Goal: Answer question/provide support: Share knowledge or assist other users

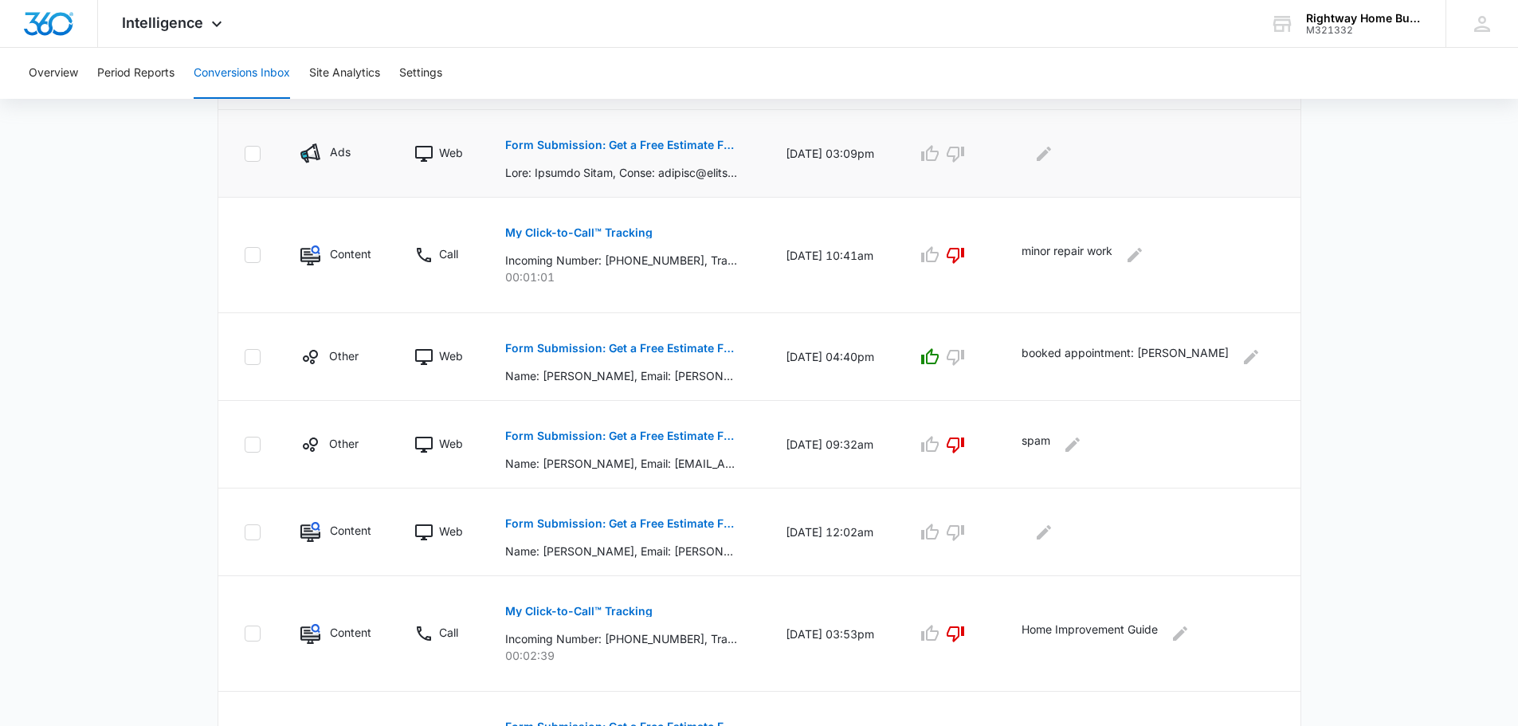
scroll to position [398, 0]
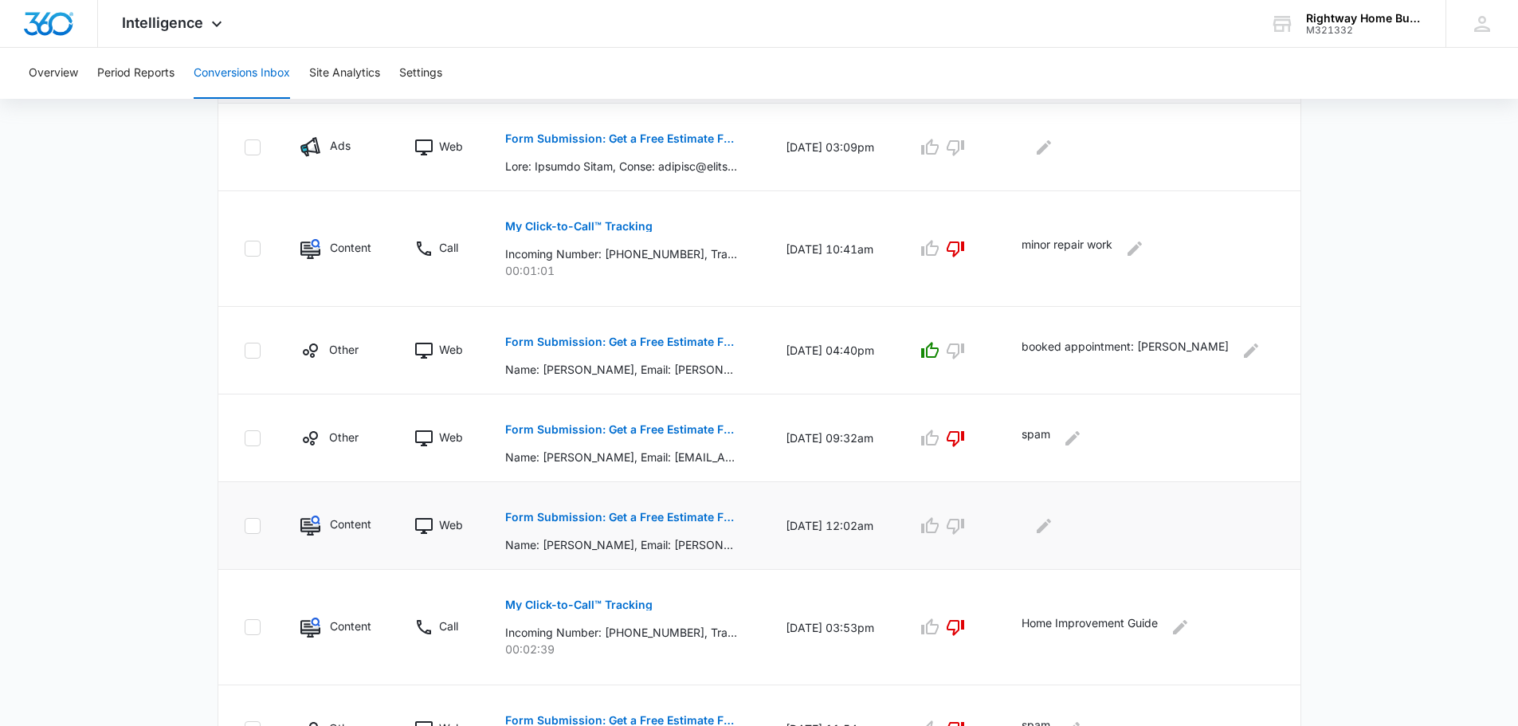
click at [685, 516] on p "Form Submission: Get a Free Estimate Form - NEW [DATE]" at bounding box center [621, 517] width 232 height 11
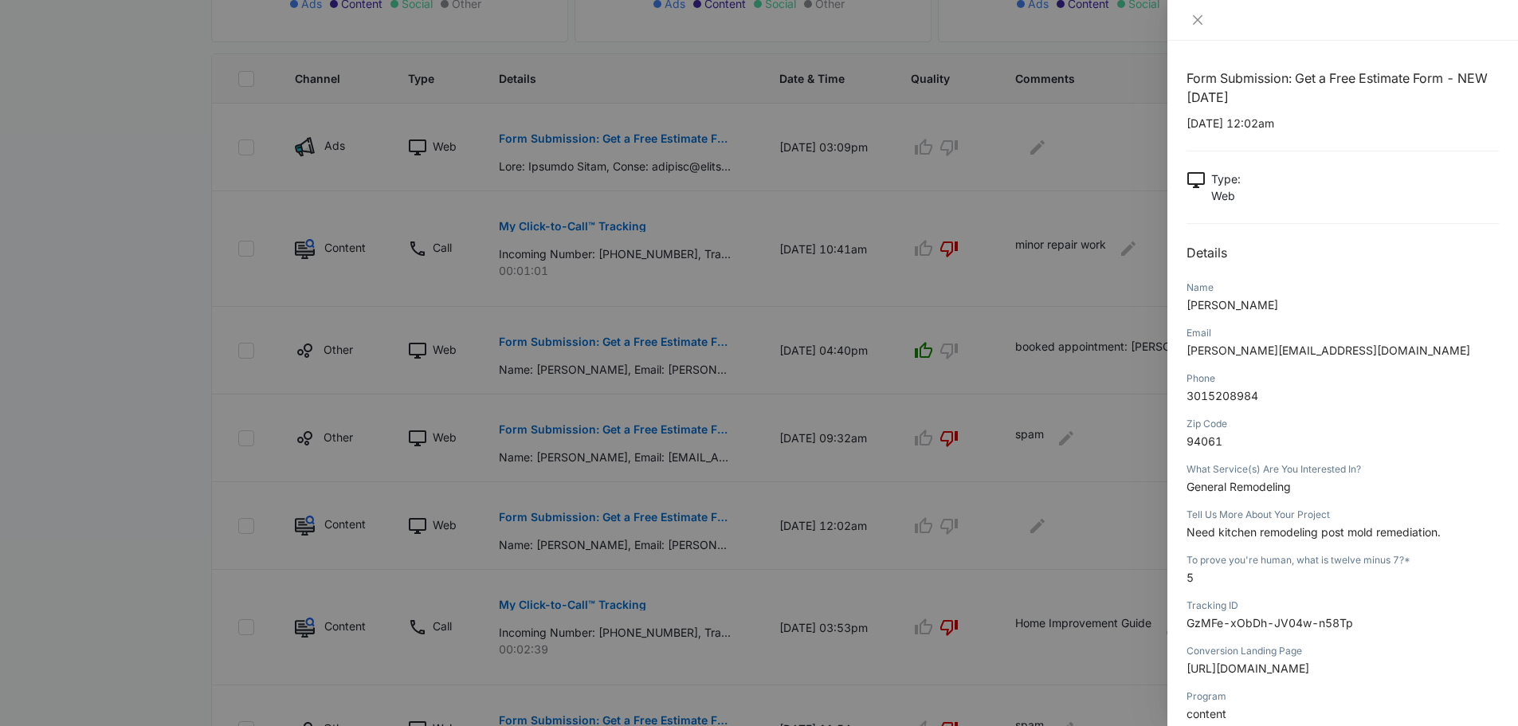
click at [1199, 2] on div at bounding box center [1343, 20] width 351 height 41
click at [1195, 21] on icon "close" at bounding box center [1197, 20] width 13 height 13
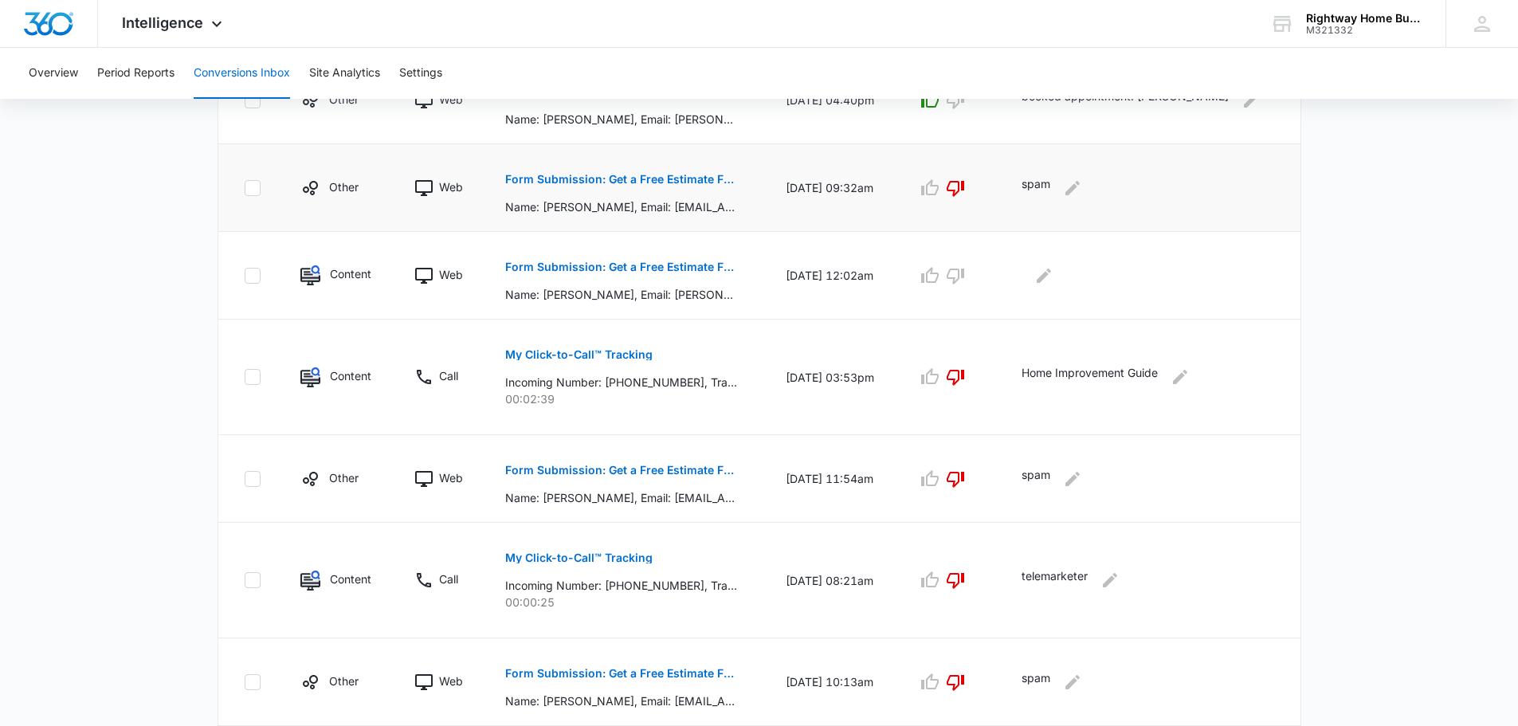
scroll to position [717, 0]
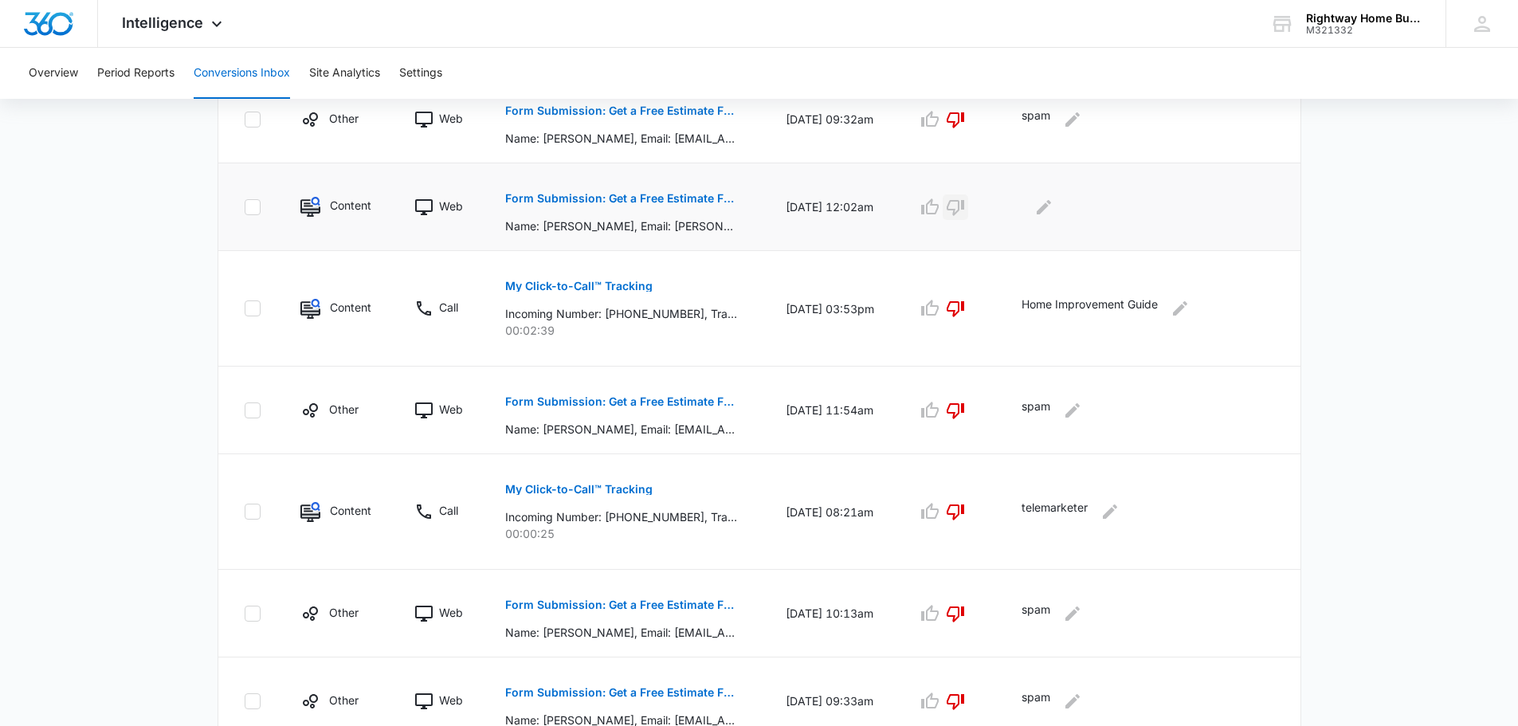
click at [960, 209] on icon "button" at bounding box center [956, 208] width 18 height 16
click at [1054, 207] on icon "Edit Comments" at bounding box center [1043, 207] width 19 height 19
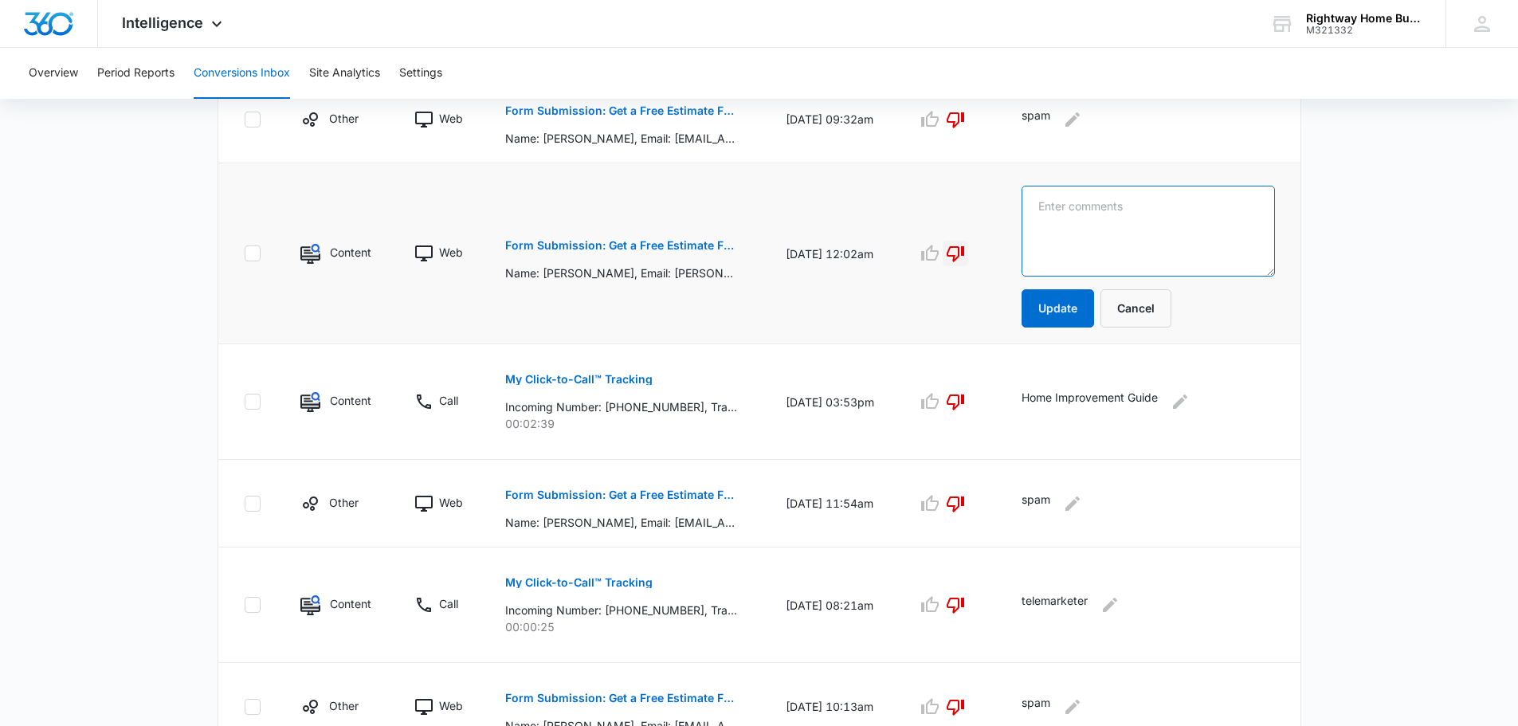
click at [1039, 207] on textarea at bounding box center [1148, 231] width 253 height 91
type textarea "rat & mold remediation"
click at [1072, 307] on button "Update" at bounding box center [1058, 308] width 73 height 38
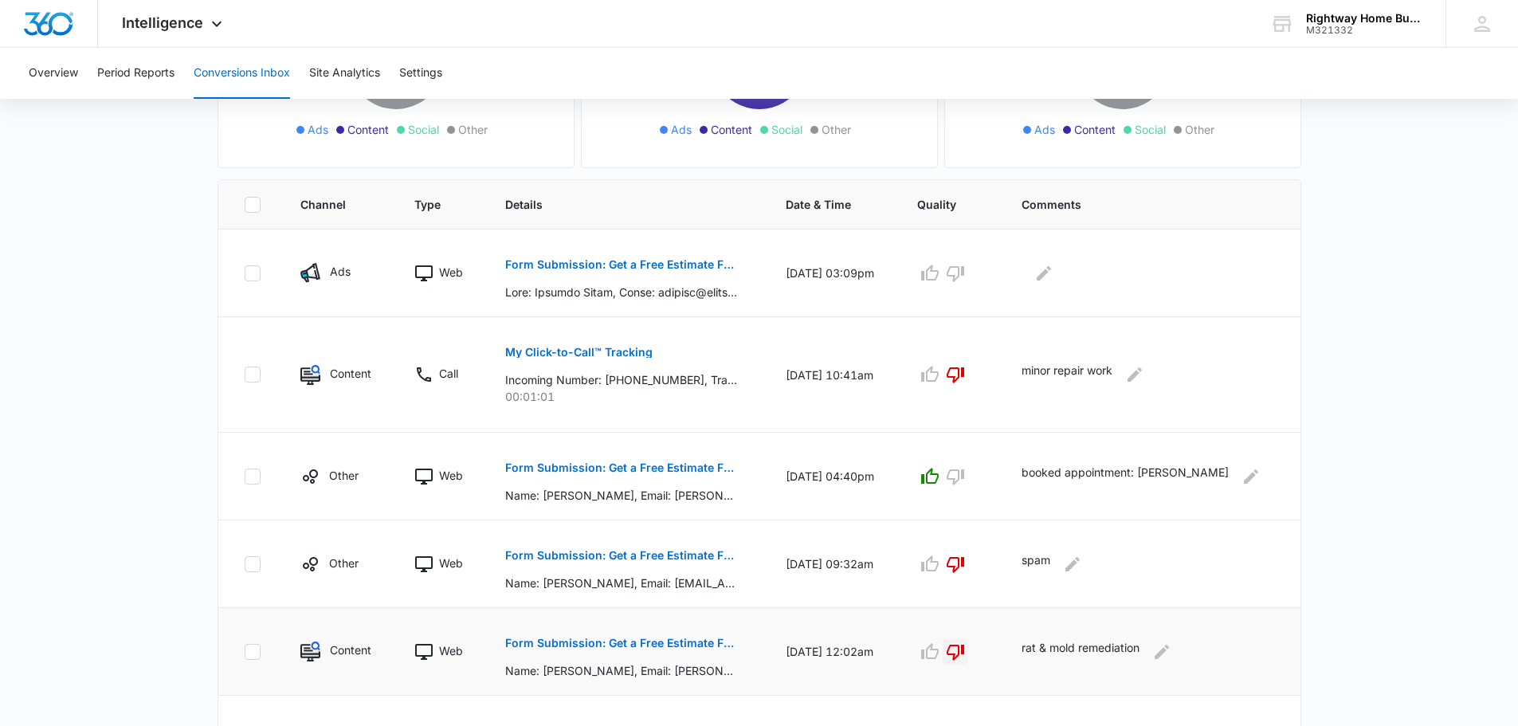
scroll to position [319, 0]
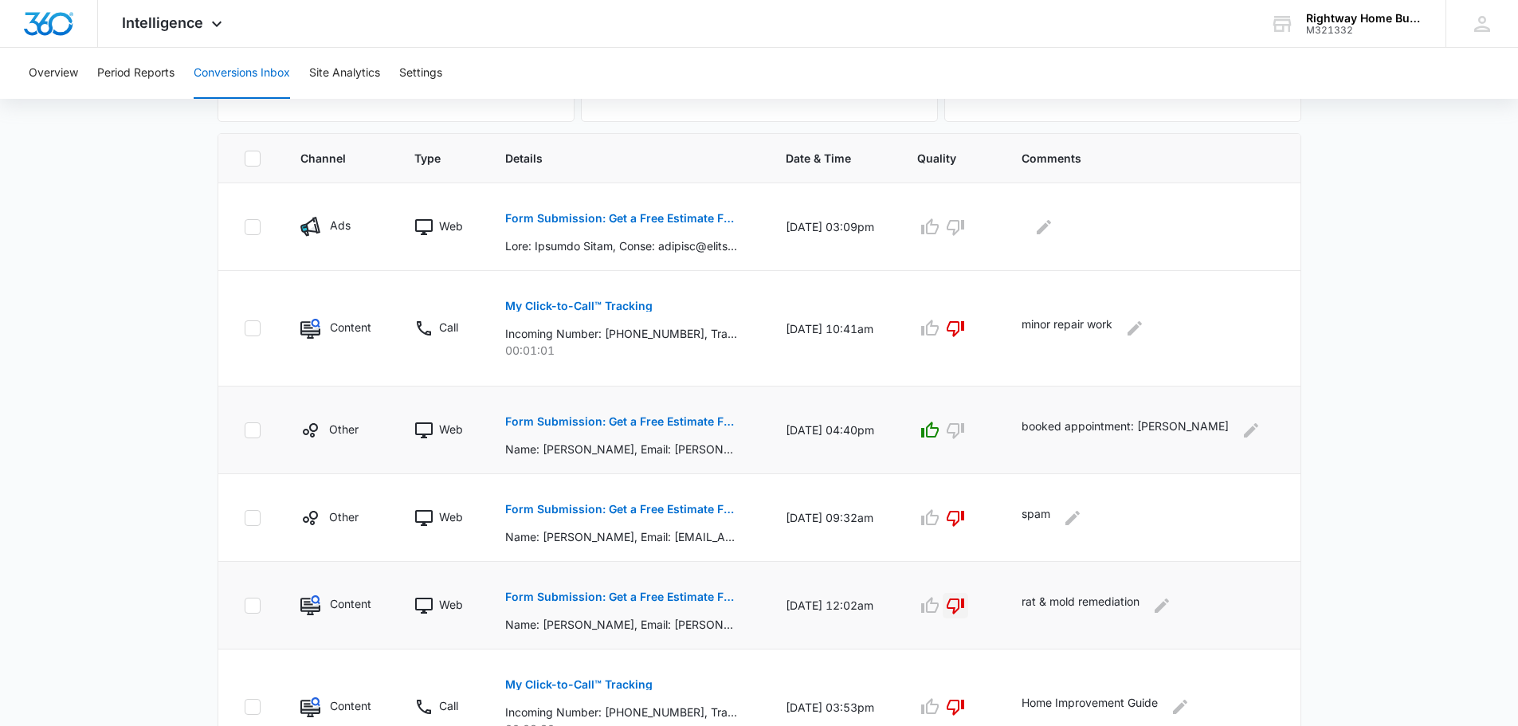
click at [682, 419] on p "Form Submission: Get a Free Estimate Form - NEW [DATE]" at bounding box center [621, 421] width 232 height 11
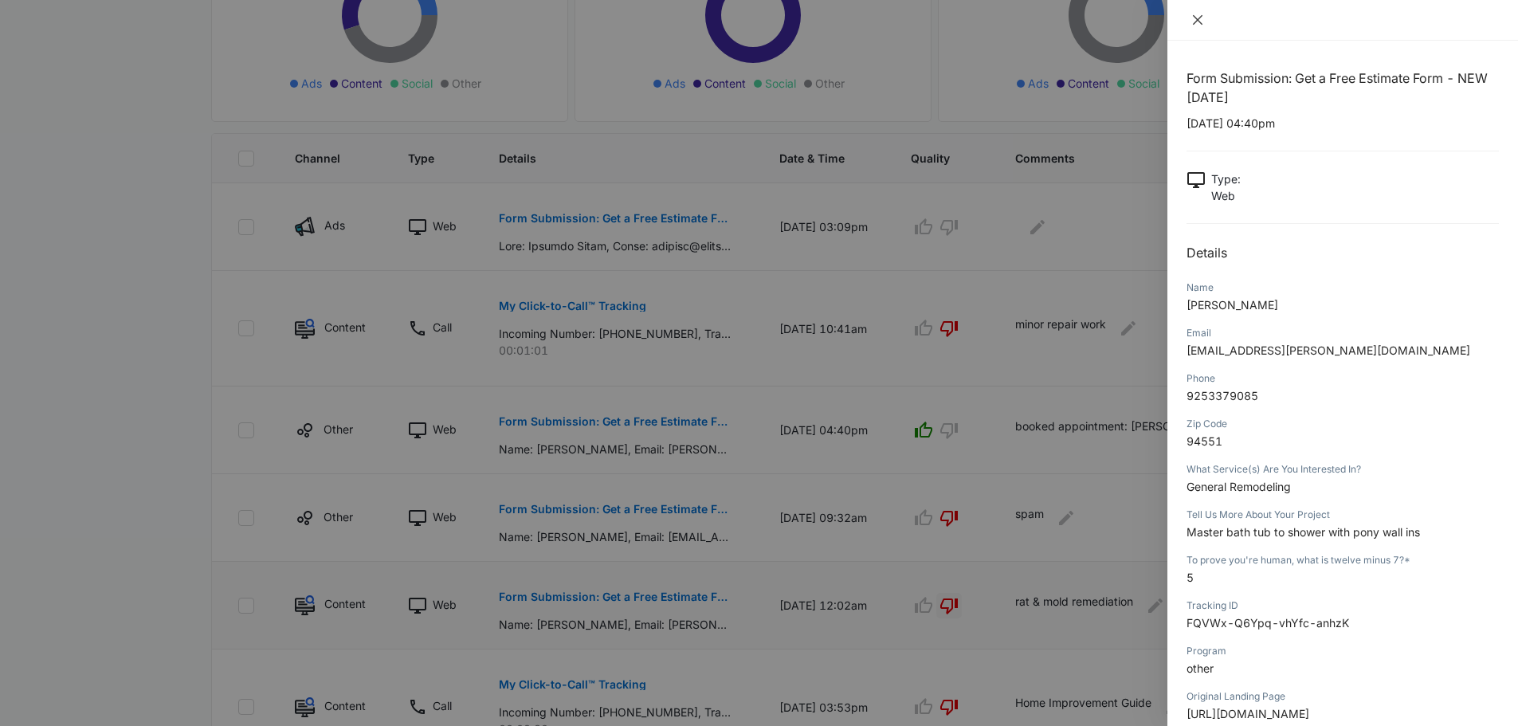
click at [1195, 23] on icon "close" at bounding box center [1198, 20] width 10 height 10
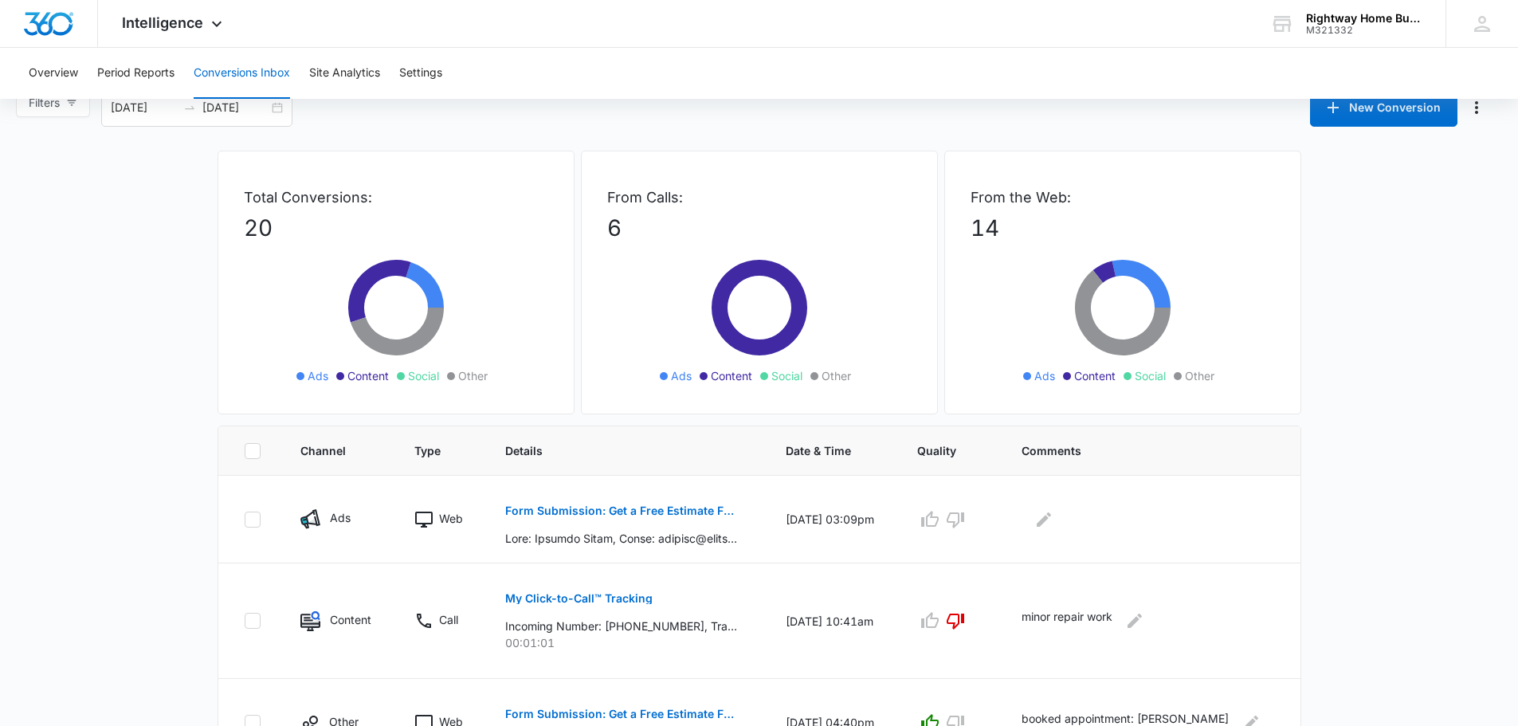
scroll to position [0, 0]
